Goal: Find specific page/section: Find specific page/section

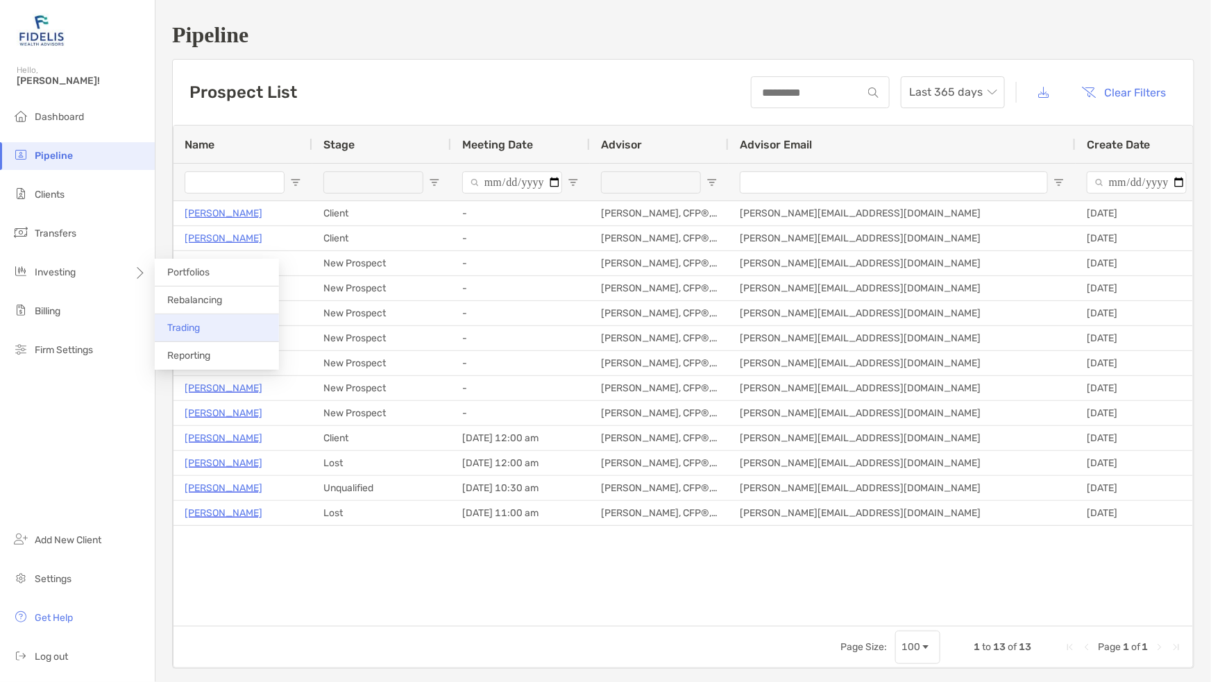
click at [198, 320] on li "Trading" at bounding box center [217, 328] width 124 height 28
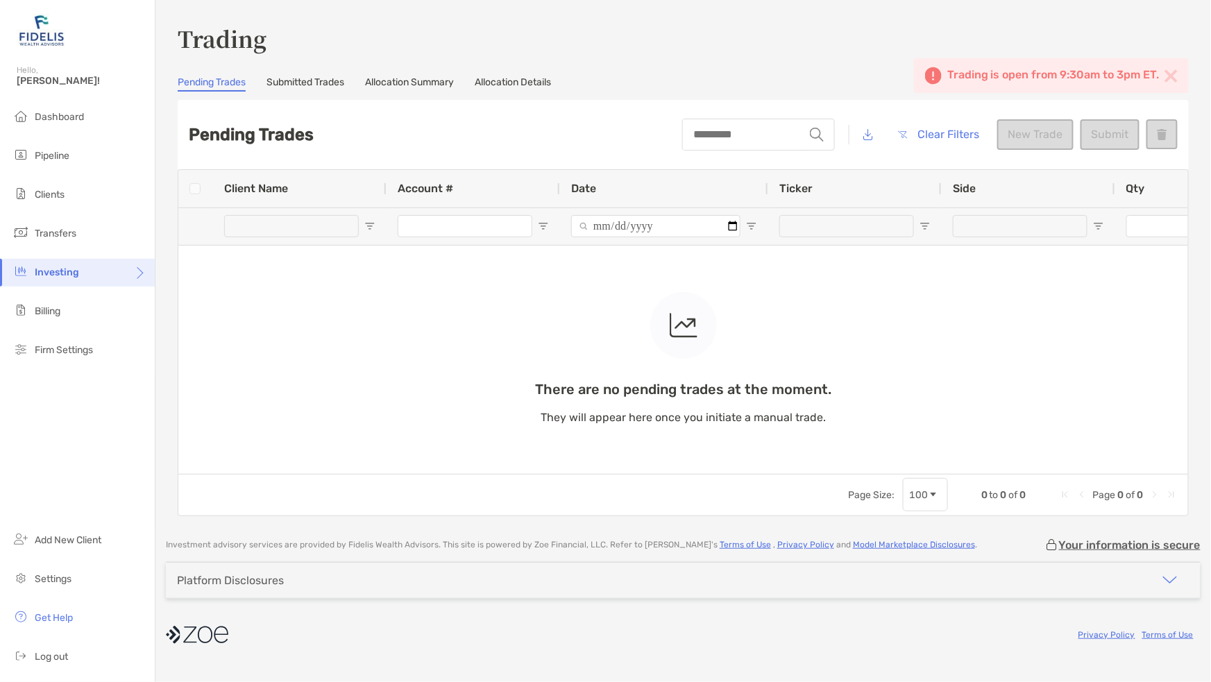
click at [308, 83] on link "Submitted Trades" at bounding box center [306, 83] width 78 height 15
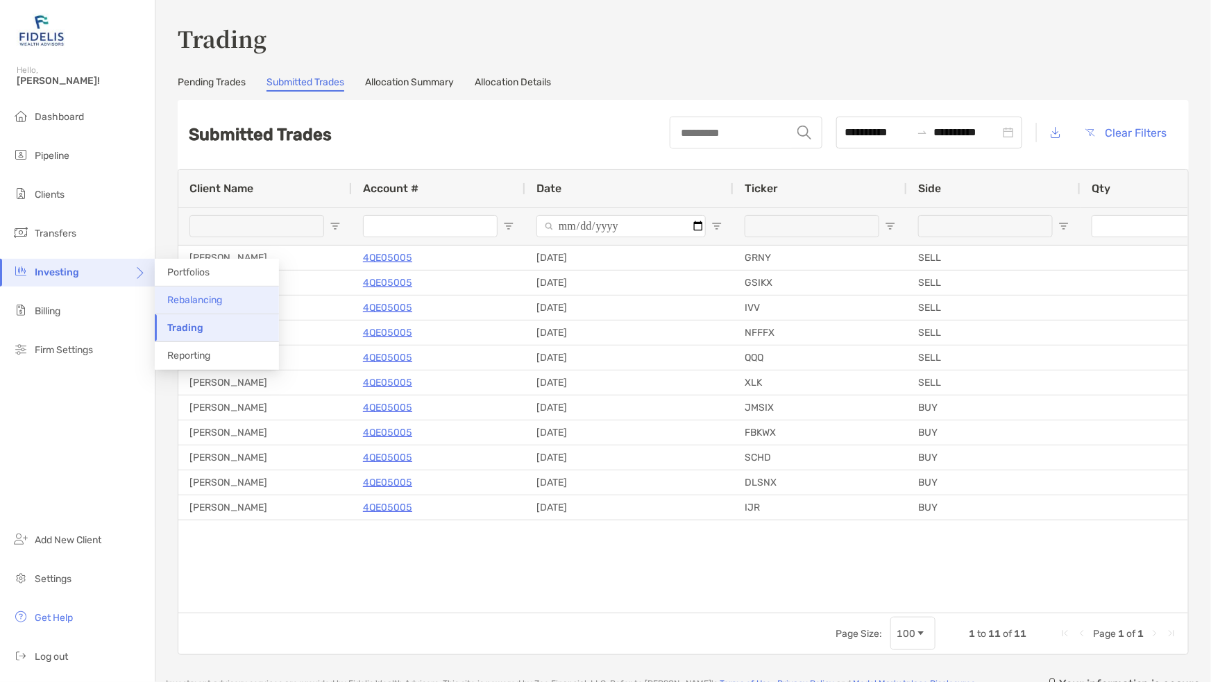
click at [201, 296] on span "Rebalancing" at bounding box center [194, 300] width 55 height 12
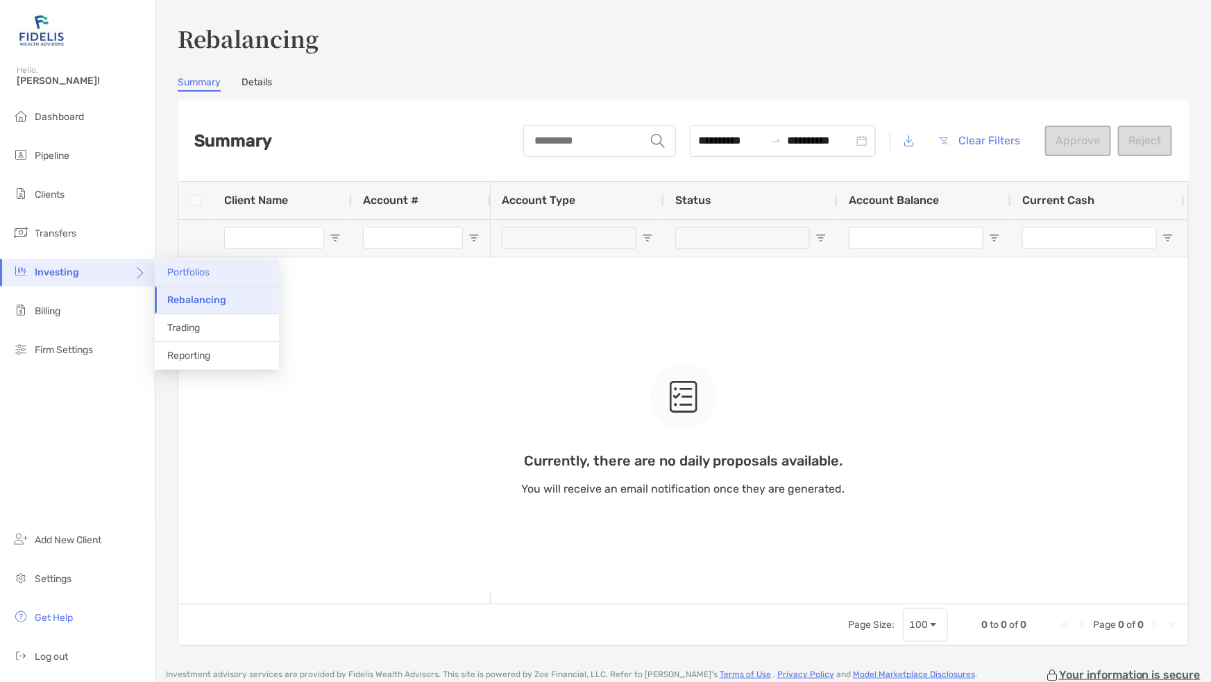
click at [199, 273] on span "Portfolios" at bounding box center [188, 273] width 42 height 12
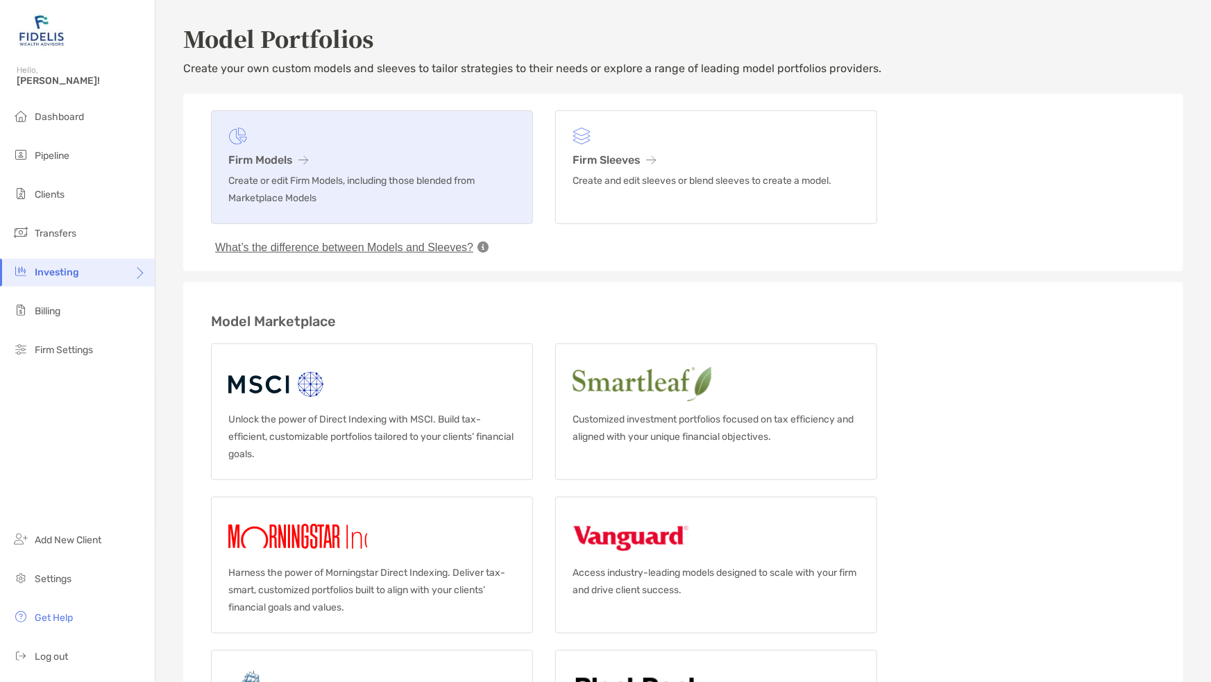
click at [410, 168] on link "Firm Models Create or edit Firm Models, including those blended from Marketplac…" at bounding box center [372, 167] width 322 height 114
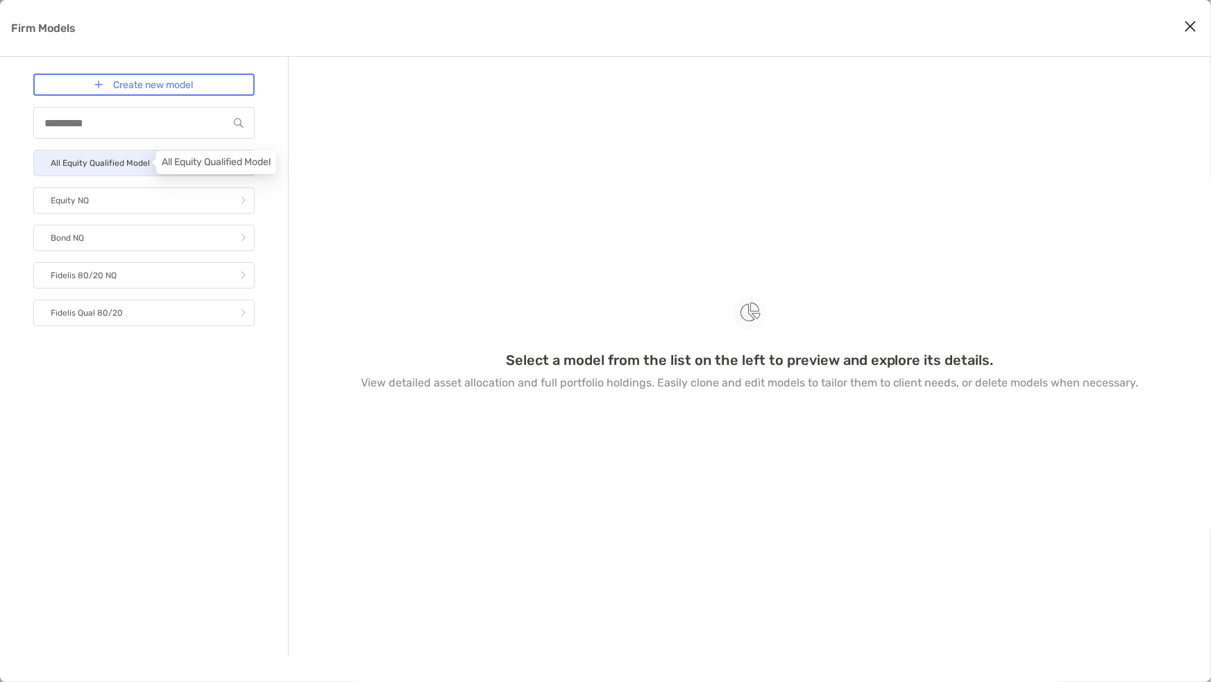
click at [93, 159] on p "All Equity Qualified Model" at bounding box center [100, 163] width 99 height 17
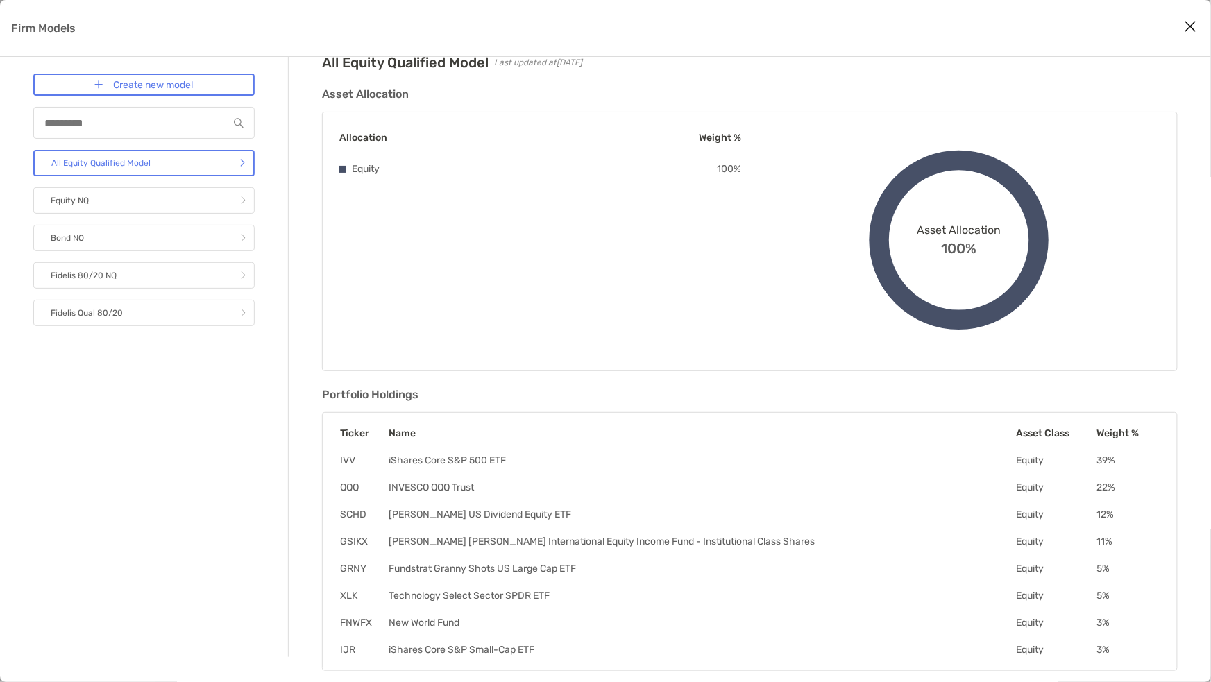
scroll to position [48, 0]
